Goal: Complete application form

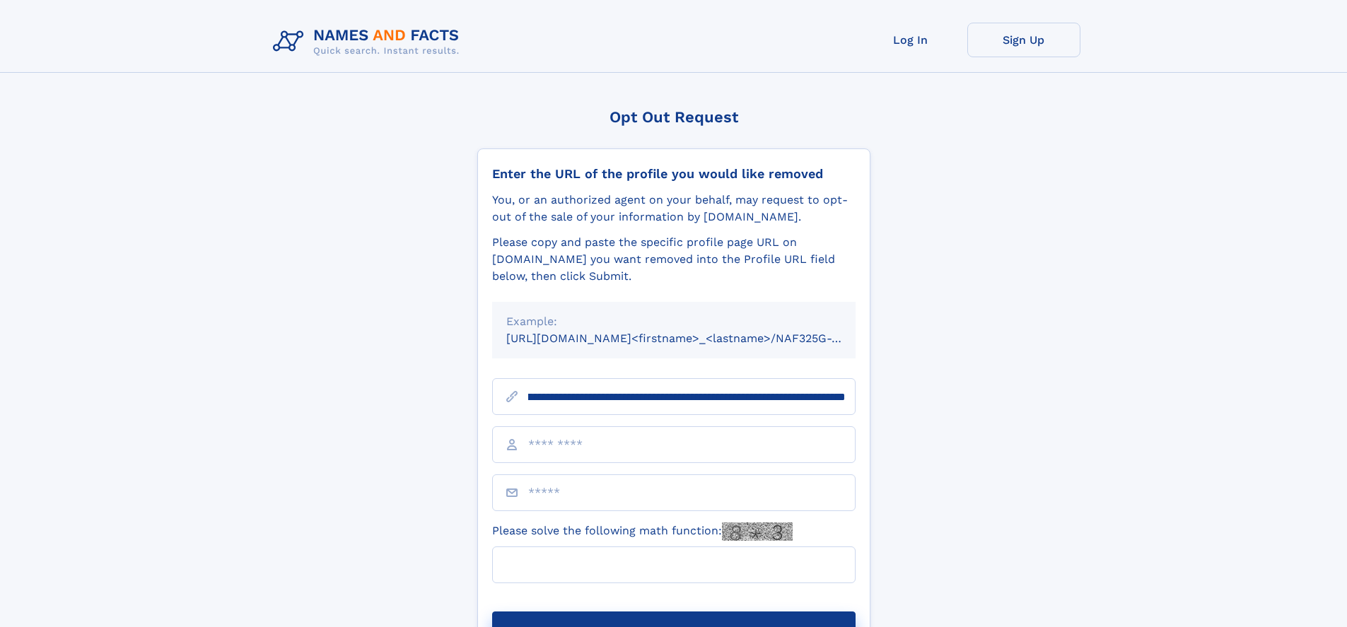
scroll to position [0, 154]
type input "**********"
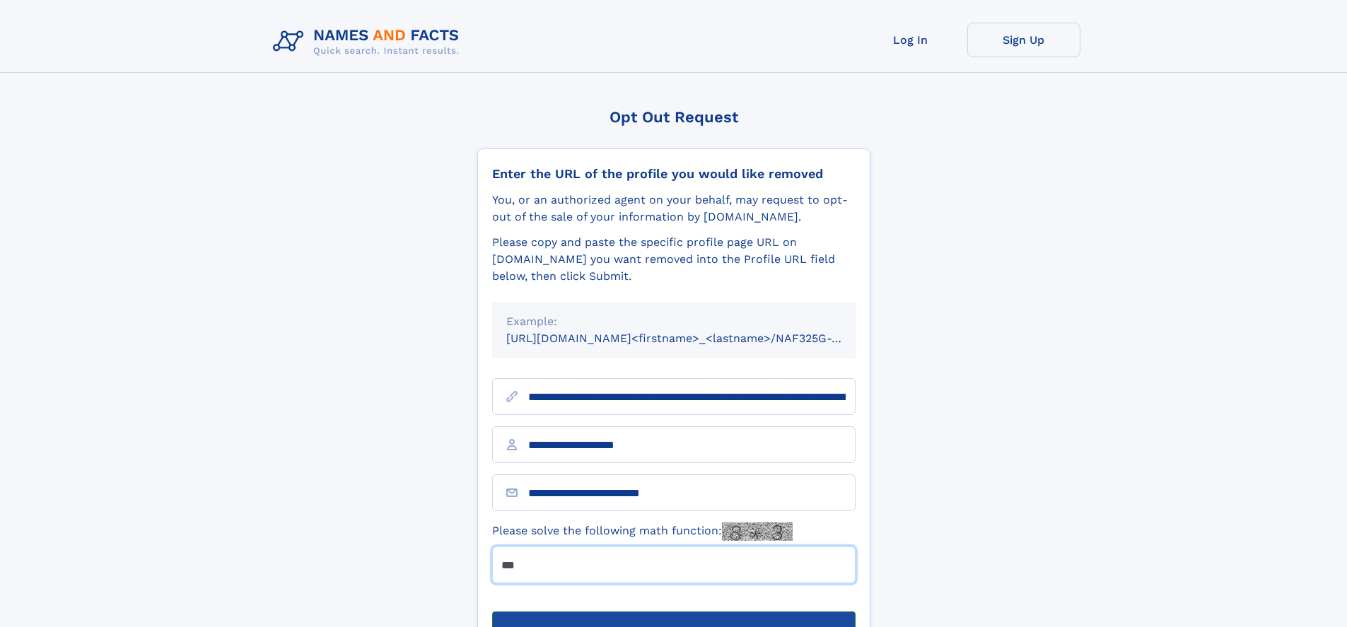
type input "***"
click at [673, 611] on button "Submit Opt Out Request" at bounding box center [673, 633] width 363 height 45
